Goal: Find specific page/section: Find specific page/section

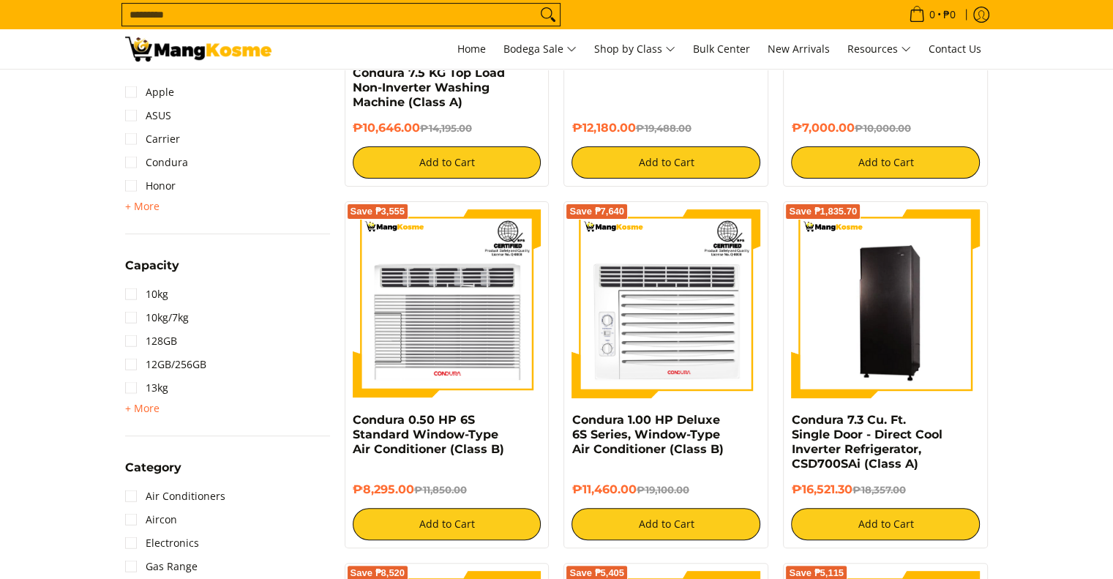
scroll to position [413, 0]
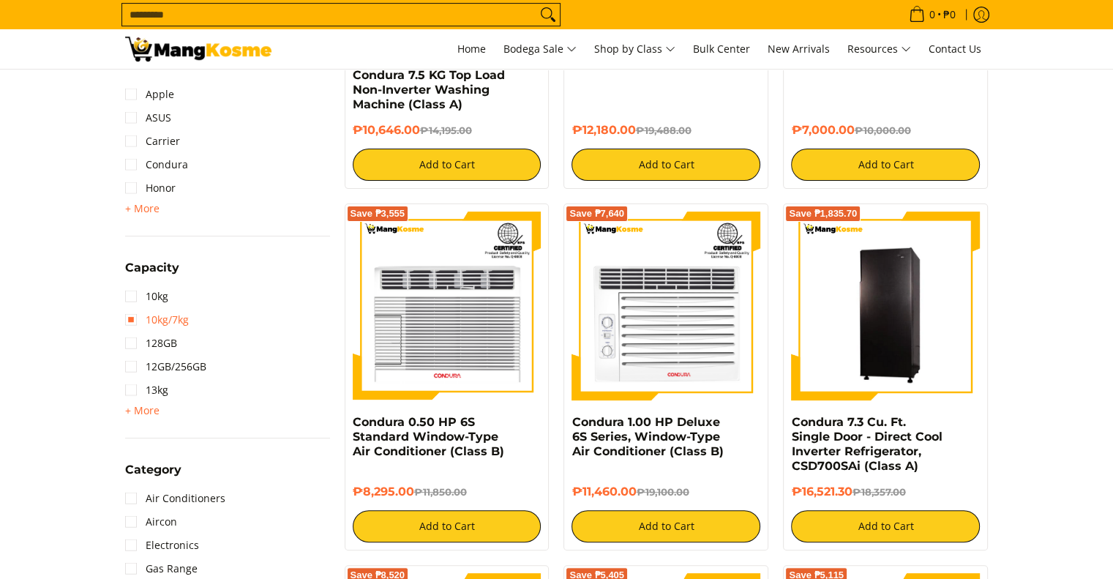
click at [165, 318] on link "10kg/7kg" at bounding box center [157, 319] width 64 height 23
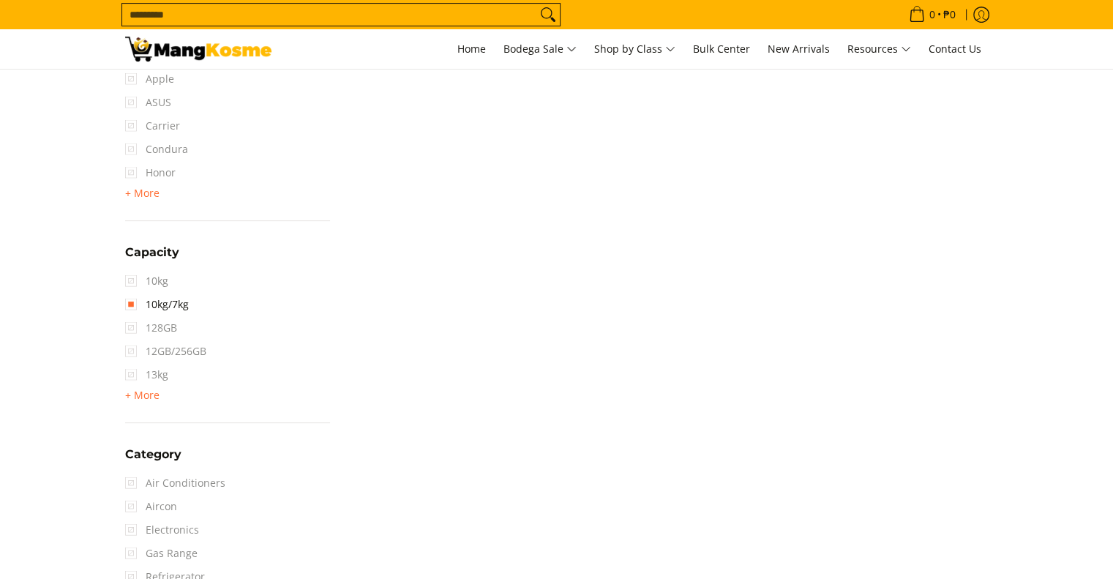
scroll to position [500, 0]
click at [134, 292] on link "10kg/7kg" at bounding box center [157, 296] width 64 height 23
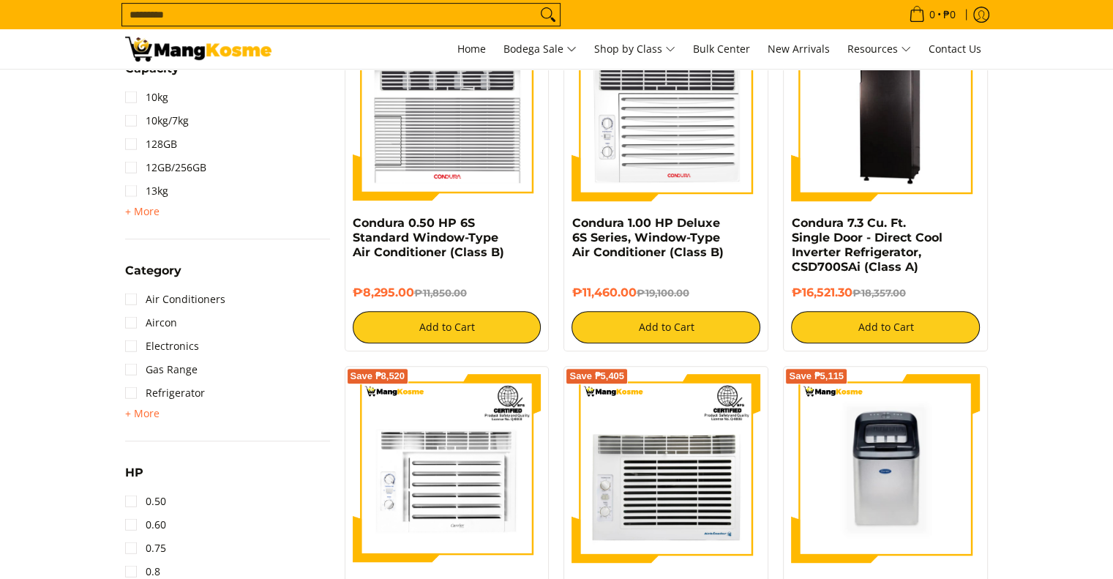
scroll to position [612, 0]
click at [143, 389] on link "Refrigerator" at bounding box center [165, 392] width 80 height 23
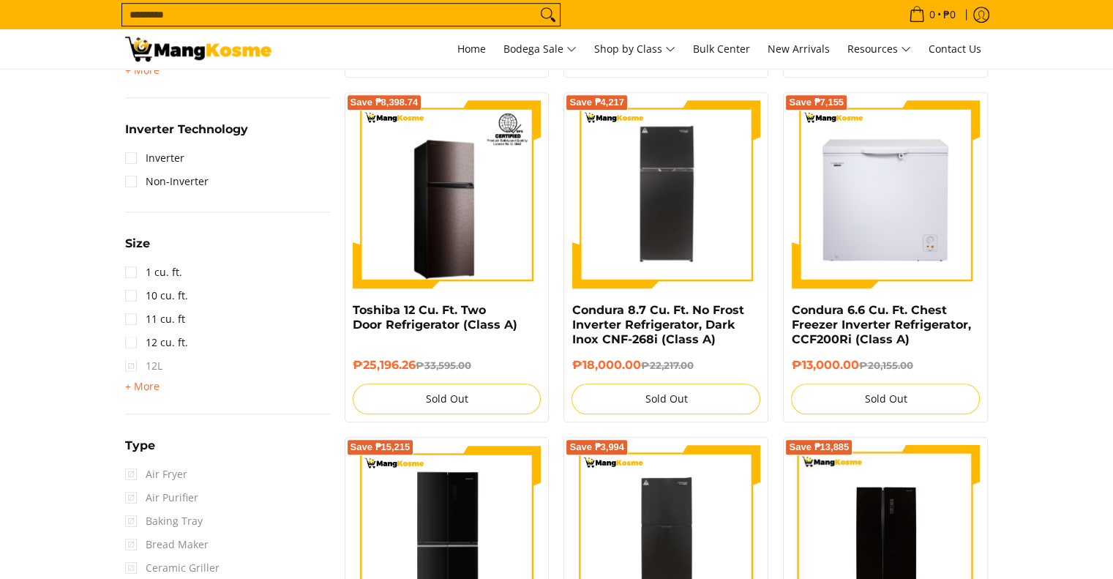
scroll to position [1247, 0]
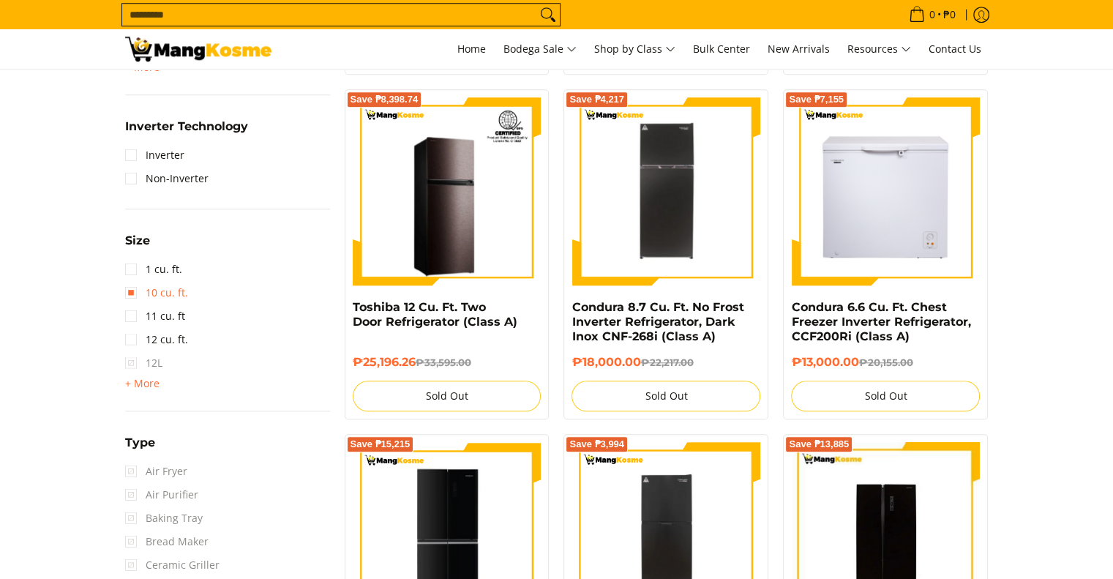
click at [132, 294] on link "10 cu. ft." at bounding box center [156, 292] width 63 height 23
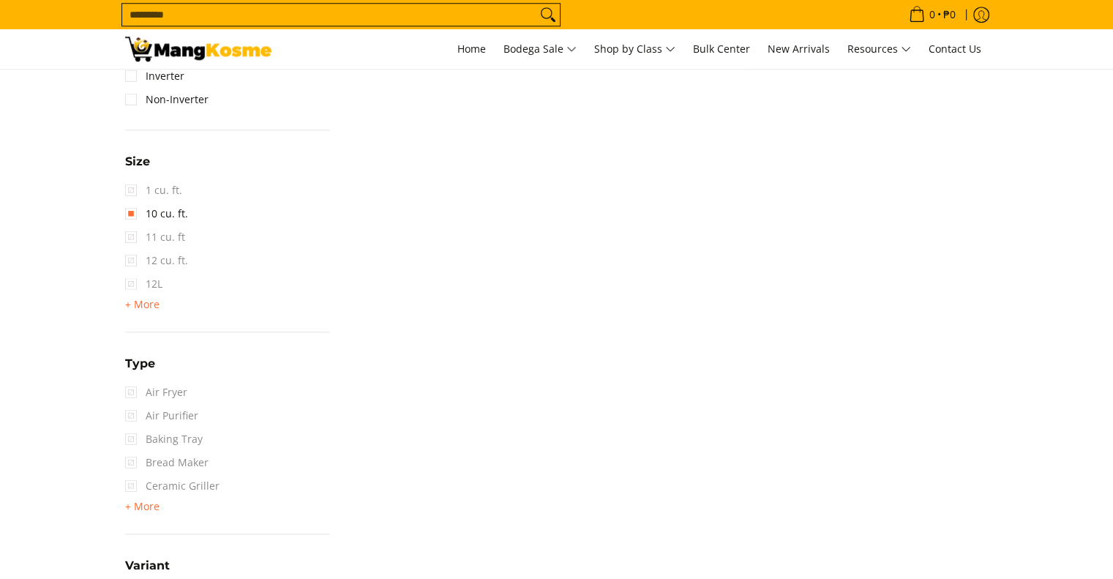
scroll to position [1327, 0]
click at [132, 207] on link "10 cu. ft." at bounding box center [156, 212] width 63 height 23
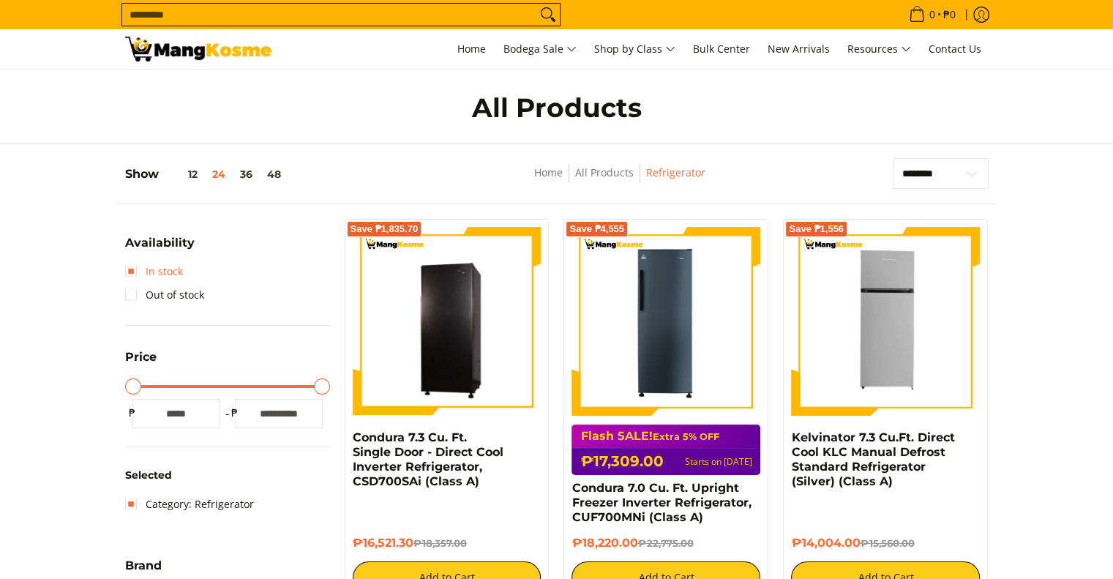
click at [136, 269] on link "In stock" at bounding box center [154, 271] width 58 height 23
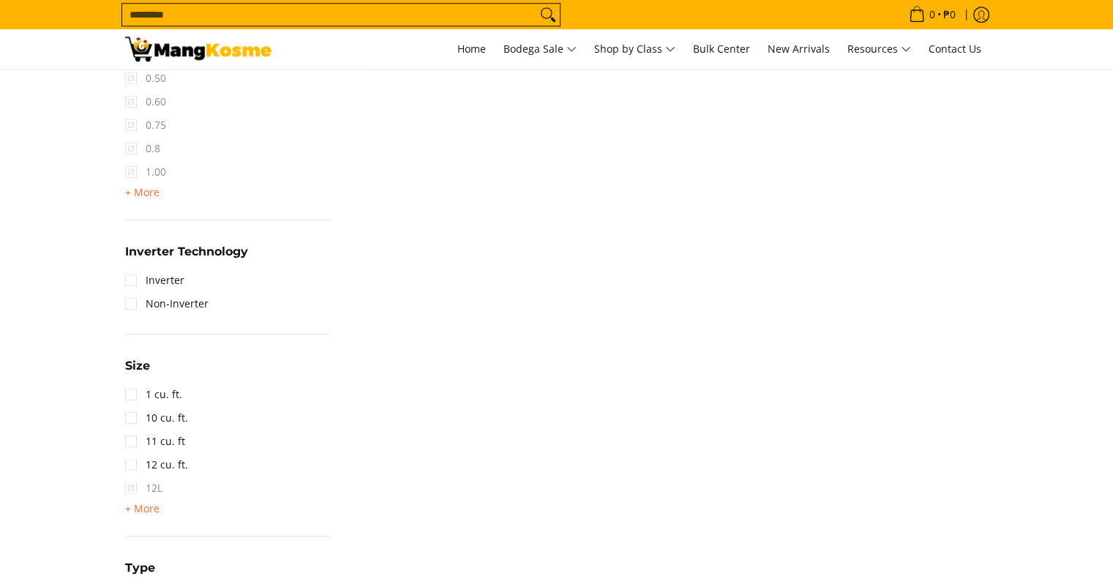
scroll to position [1211, 0]
